Goal: Information Seeking & Learning: Learn about a topic

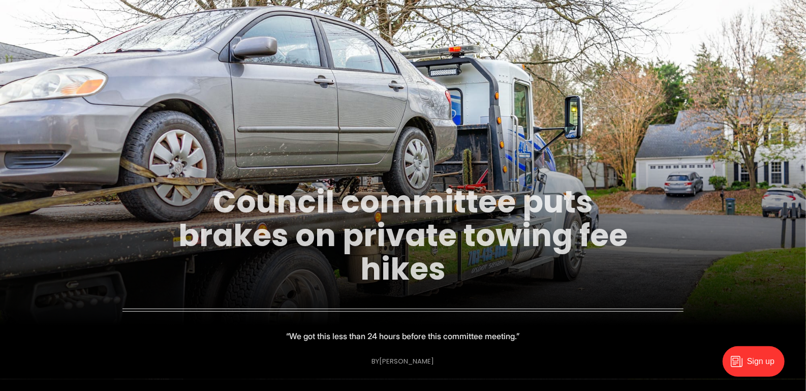
scroll to position [315, 0]
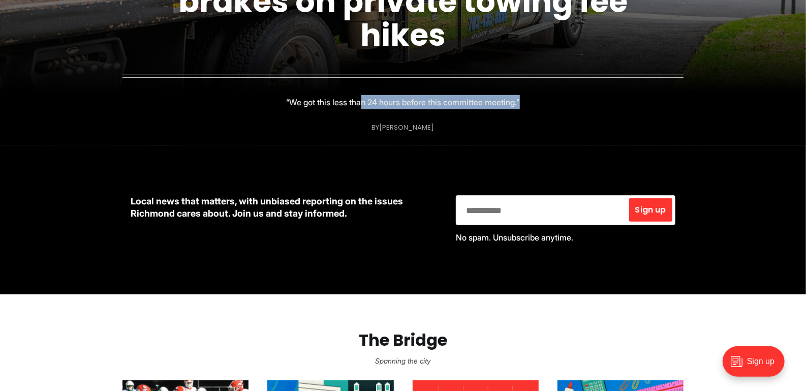
drag, startPoint x: 361, startPoint y: 101, endPoint x: 528, endPoint y: 106, distance: 166.8
click at [528, 106] on figcaption "Council committee puts brakes on private towing fee hikes “We got this less tha…" at bounding box center [403, 19] width 806 height 251
click at [534, 129] on figcaption "Council committee puts brakes on private towing fee hikes “We got this less tha…" at bounding box center [403, 19] width 806 height 251
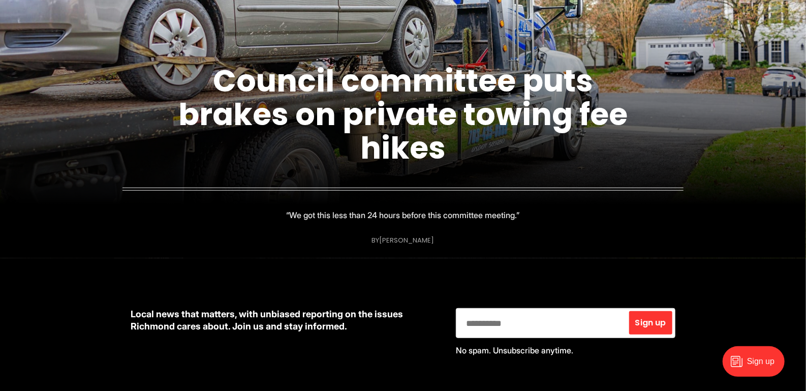
scroll to position [95, 0]
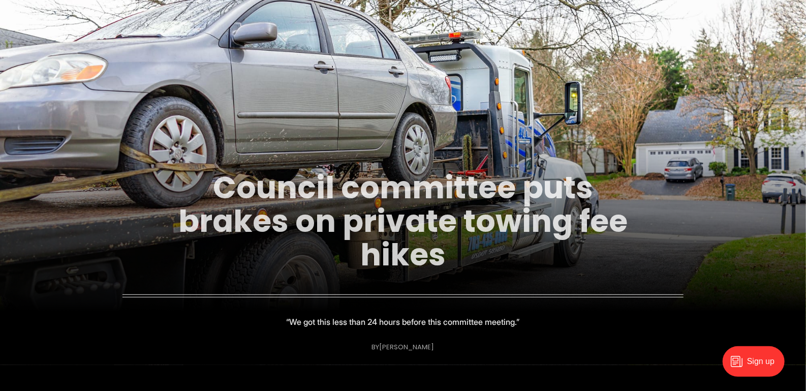
click at [374, 182] on link "Council committee puts brakes on private towing fee hikes" at bounding box center [402, 221] width 449 height 110
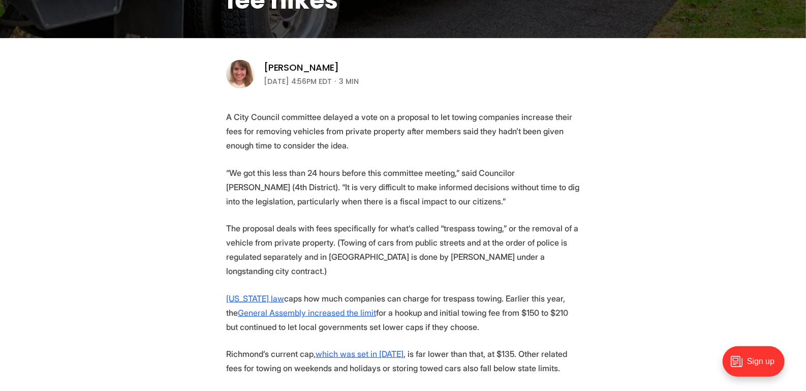
drag, startPoint x: 300, startPoint y: 125, endPoint x: 562, endPoint y: 154, distance: 263.9
click at [562, 152] on p "A City Council committee delayed a vote on a proposal to let towing companies i…" at bounding box center [403, 131] width 354 height 43
drag, startPoint x: 302, startPoint y: 176, endPoint x: 548, endPoint y: 203, distance: 247.0
click at [548, 203] on p "“We got this less than 24 hours before this committee meeting,” said Councilor …" at bounding box center [403, 187] width 354 height 43
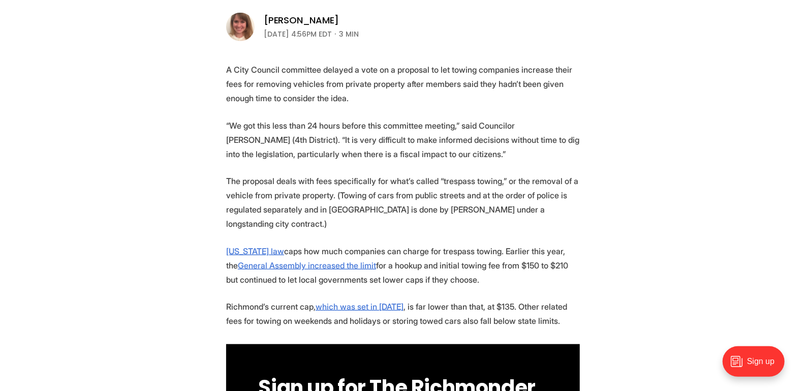
scroll to position [372, 0]
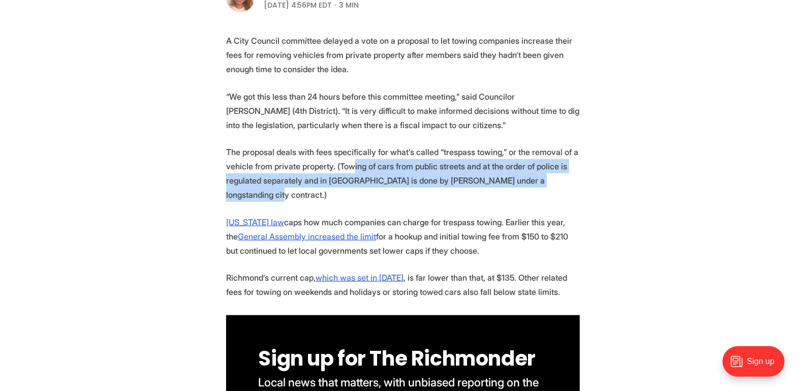
drag, startPoint x: 377, startPoint y: 175, endPoint x: 550, endPoint y: 196, distance: 175.1
click at [550, 196] on p "The proposal deals with fees specifically for what’s called “trespass towing,” …" at bounding box center [403, 173] width 354 height 57
drag, startPoint x: 402, startPoint y: 225, endPoint x: 578, endPoint y: 250, distance: 178.2
click at [578, 250] on p "Virginia law caps how much companies can charge for trespass towing. Earlier th…" at bounding box center [403, 236] width 354 height 43
click at [576, 256] on p "Virginia law caps how much companies can charge for trespass towing. Earlier th…" at bounding box center [403, 236] width 354 height 43
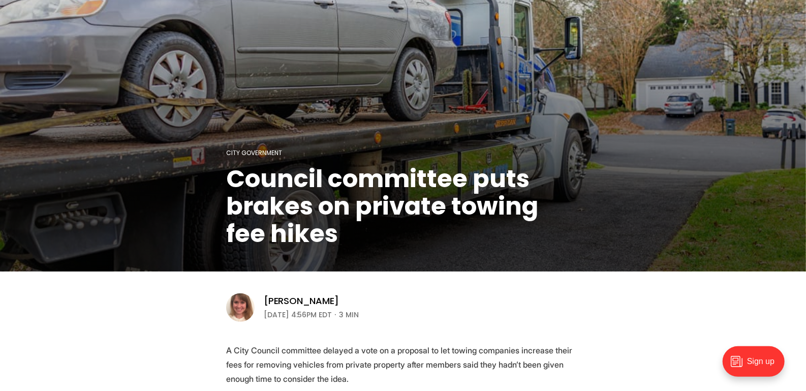
scroll to position [0, 0]
